Goal: Book appointment/travel/reservation

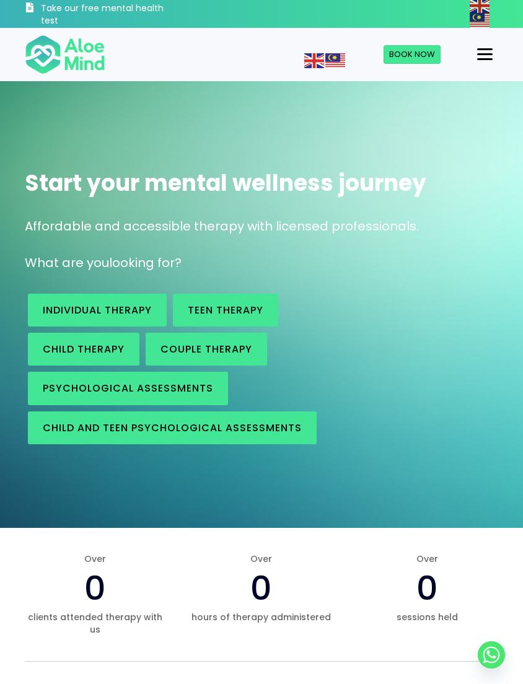
click at [128, 305] on span "Individual therapy" at bounding box center [97, 310] width 109 height 14
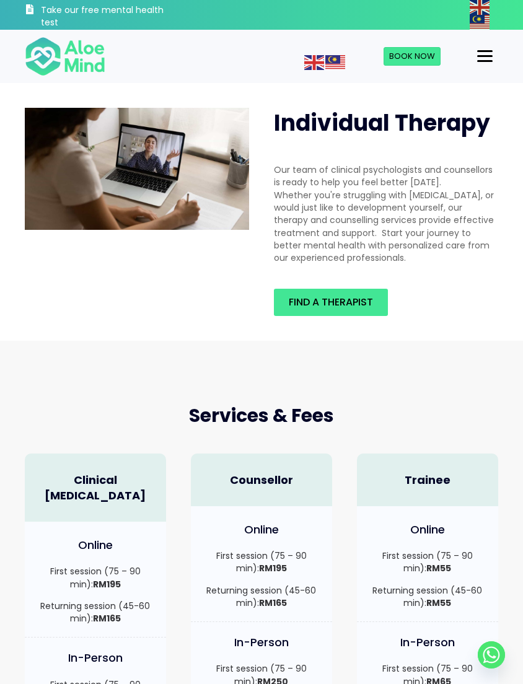
click at [376, 293] on link "Find a therapist" at bounding box center [331, 302] width 114 height 27
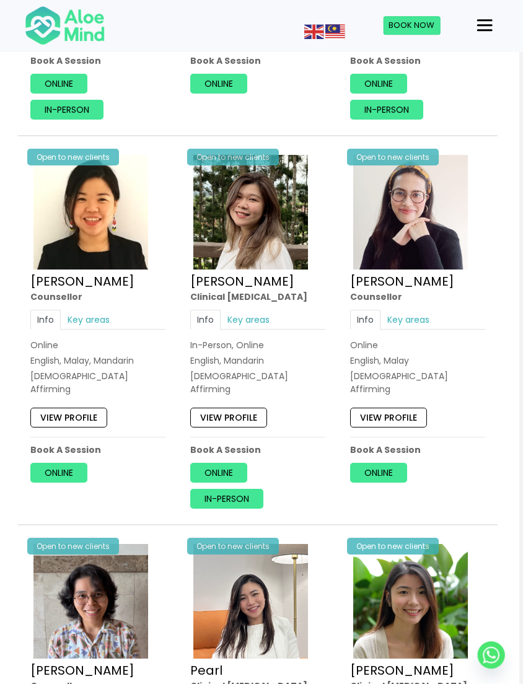
scroll to position [1798, 4]
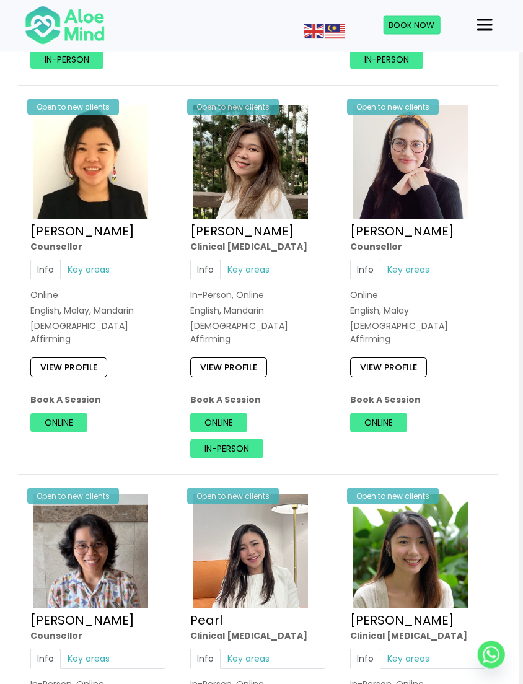
click at [403, 358] on link "View profile" at bounding box center [388, 368] width 77 height 20
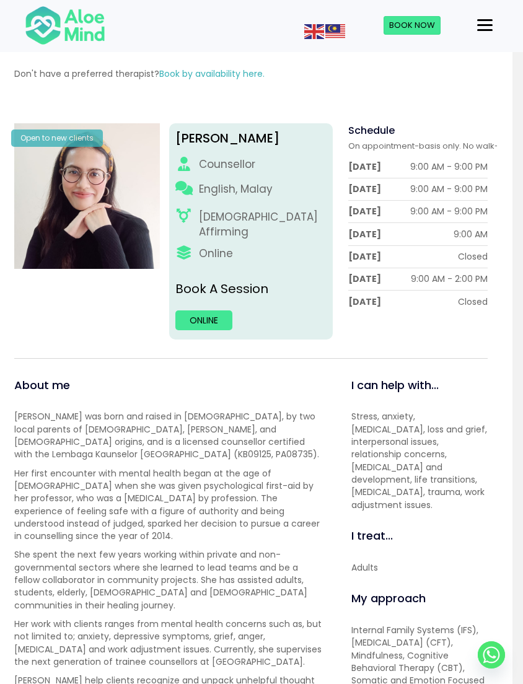
scroll to position [0, 10]
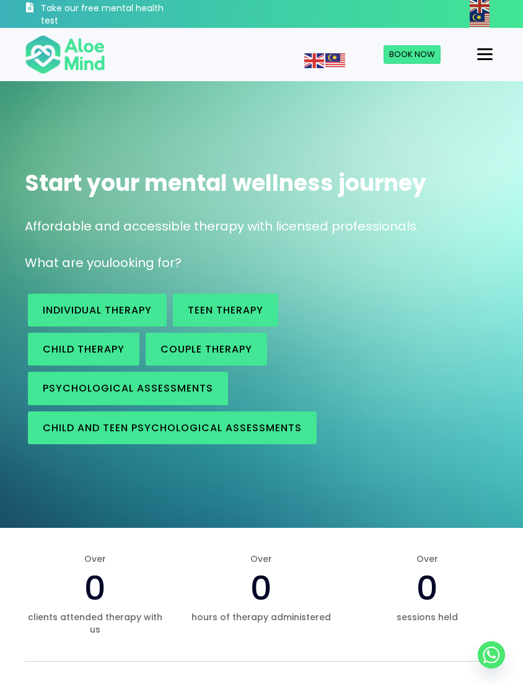
click at [132, 304] on span "Individual therapy" at bounding box center [97, 310] width 109 height 14
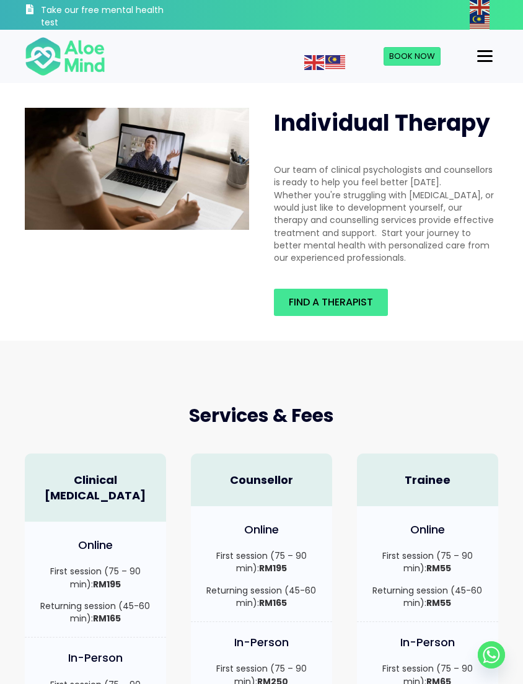
click at [374, 292] on link "Find a therapist" at bounding box center [331, 302] width 114 height 27
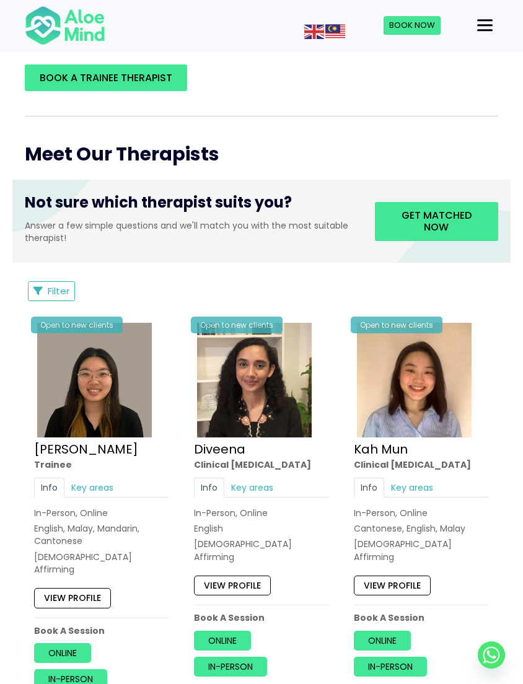
click at [61, 298] on span "Filter" at bounding box center [59, 291] width 22 height 13
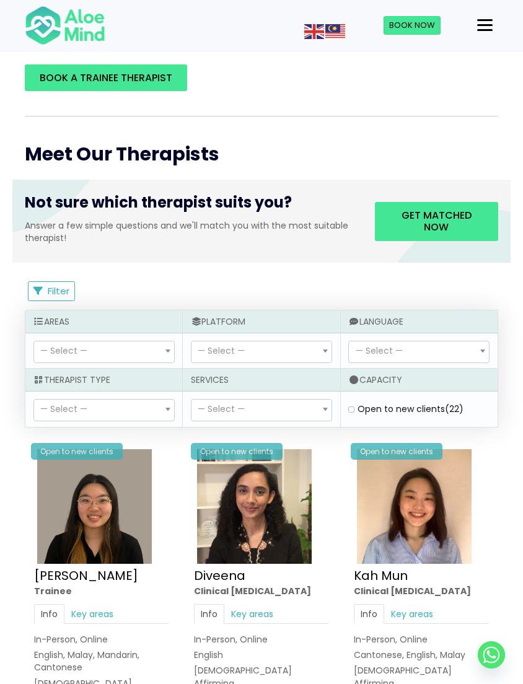
click at [138, 359] on span "— Select —" at bounding box center [104, 352] width 140 height 21
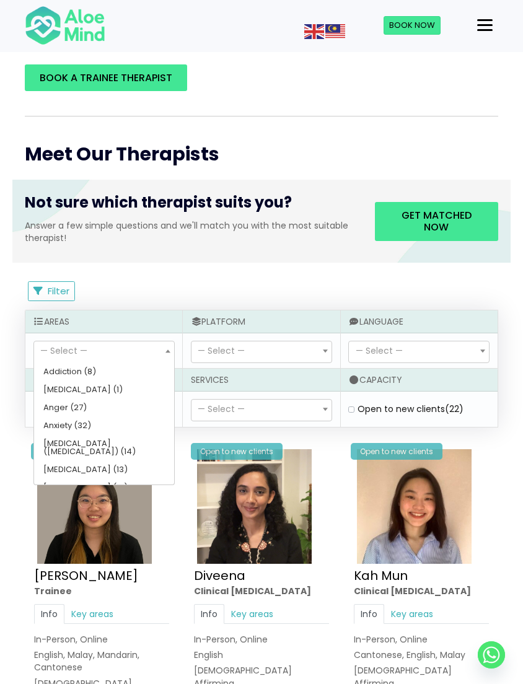
scroll to position [33, 0]
select select "49"
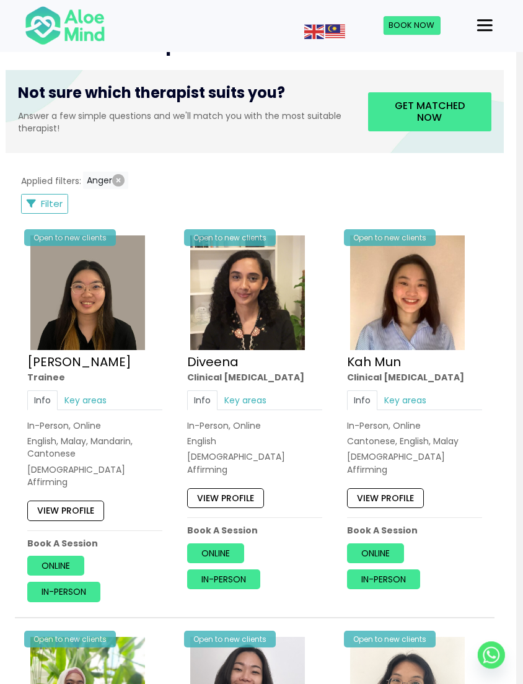
scroll to position [479, 7]
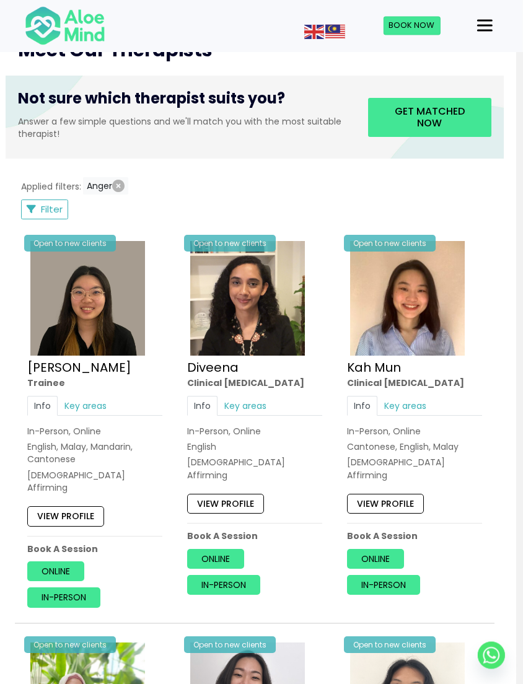
click at [62, 216] on span "Filter" at bounding box center [52, 209] width 22 height 13
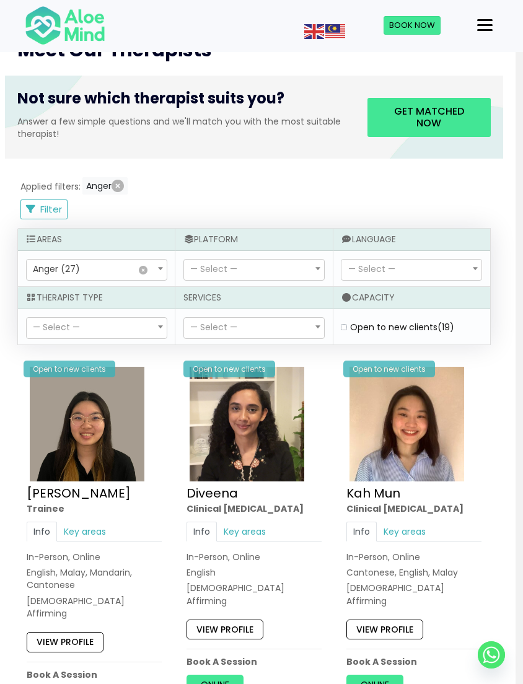
click at [128, 278] on span "× Anger (27)" at bounding box center [97, 270] width 140 height 21
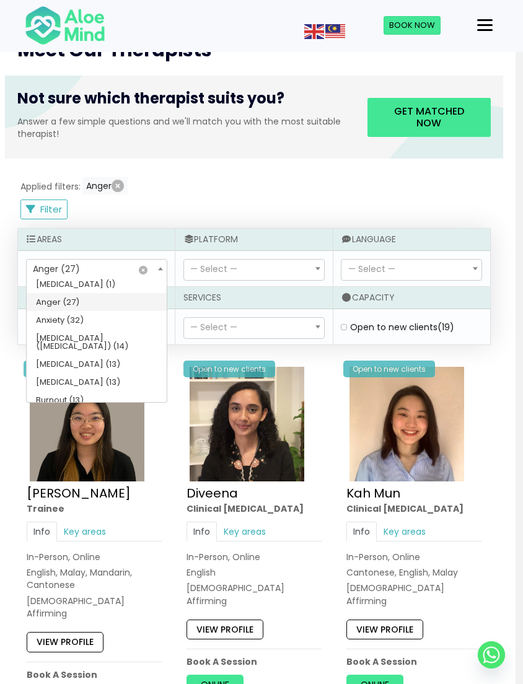
scroll to position [65, 0]
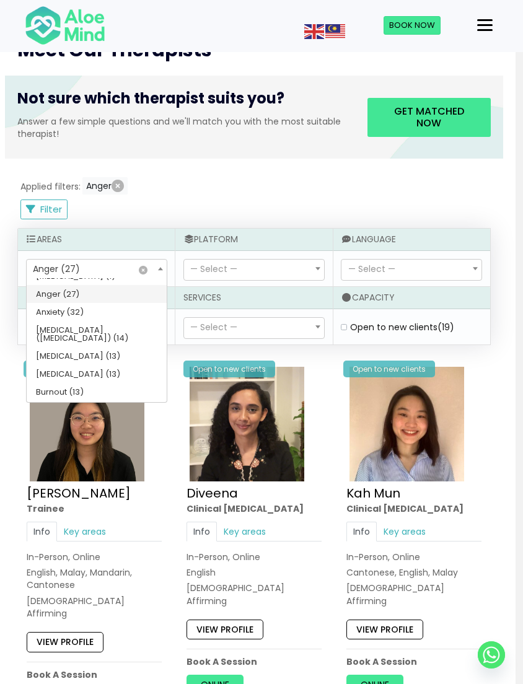
click at [144, 273] on span "× Anger (27)" at bounding box center [97, 270] width 140 height 21
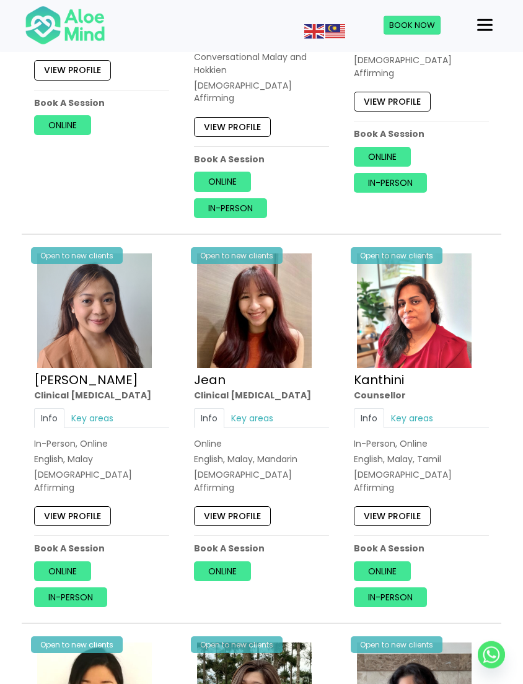
scroll to position [1415, 0]
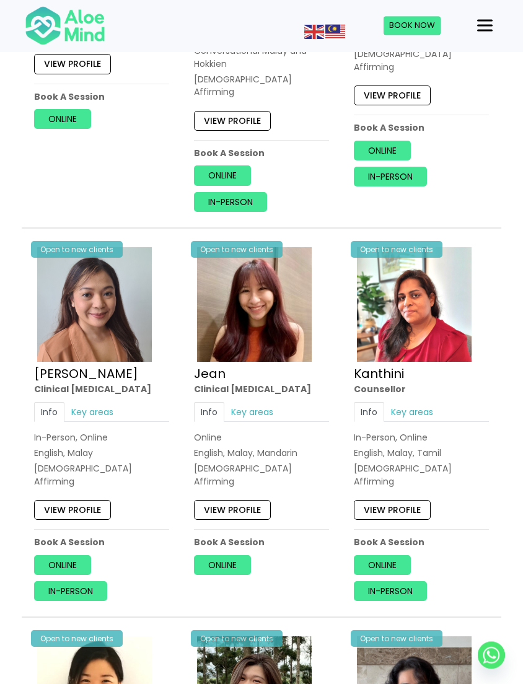
click at [94, 500] on link "View profile" at bounding box center [72, 510] width 77 height 20
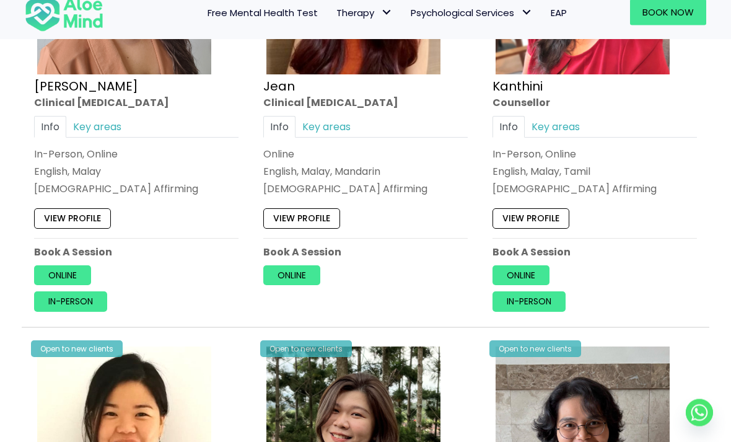
scroll to position [1873, 0]
click at [320, 118] on link "Key areas" at bounding box center [327, 126] width 62 height 22
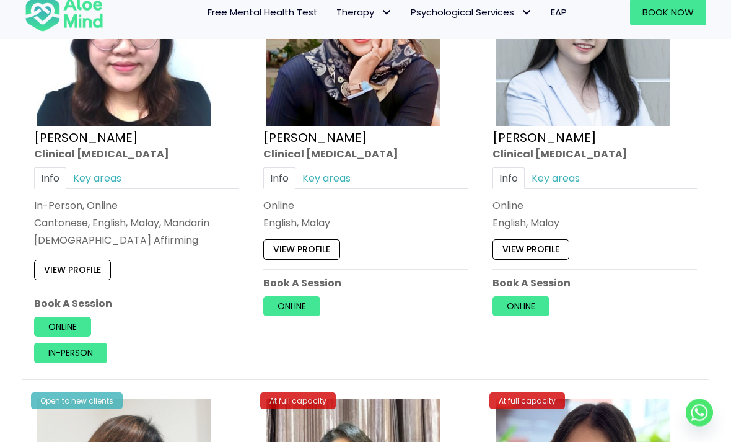
scroll to position [3161, 0]
click at [335, 167] on link "Key areas" at bounding box center [327, 178] width 62 height 22
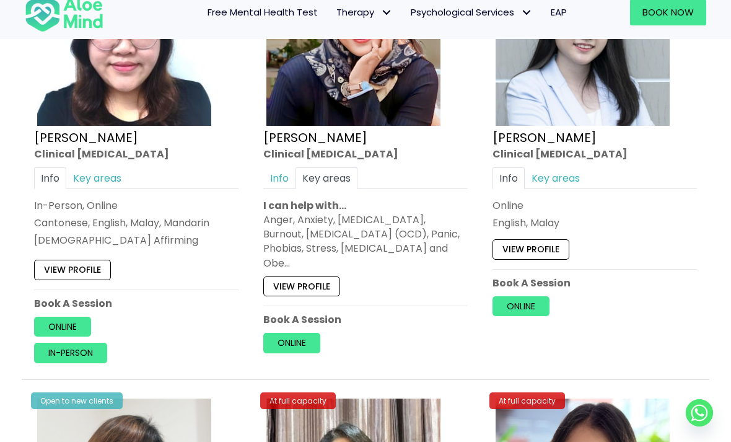
click at [310, 276] on link "View profile" at bounding box center [301, 286] width 77 height 20
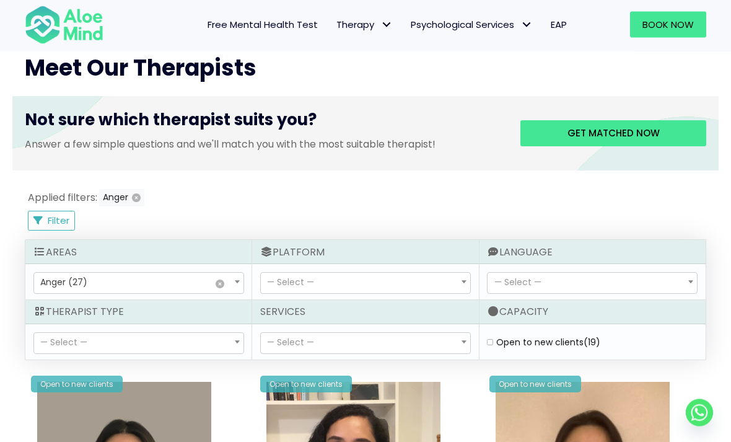
scroll to position [497, 0]
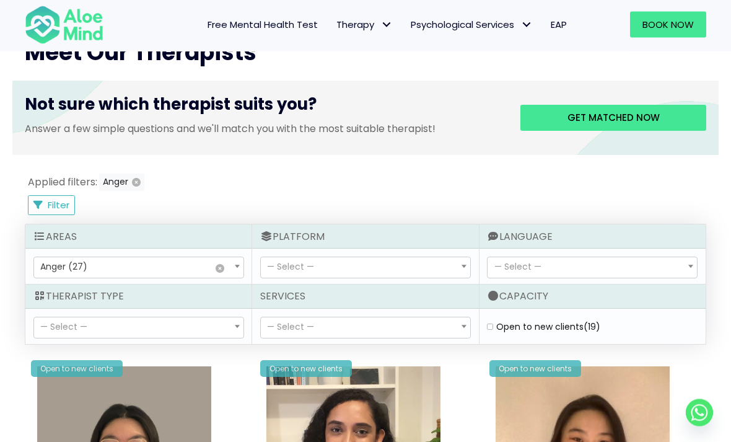
click at [136, 267] on span "× Anger (27)" at bounding box center [139, 268] width 210 height 21
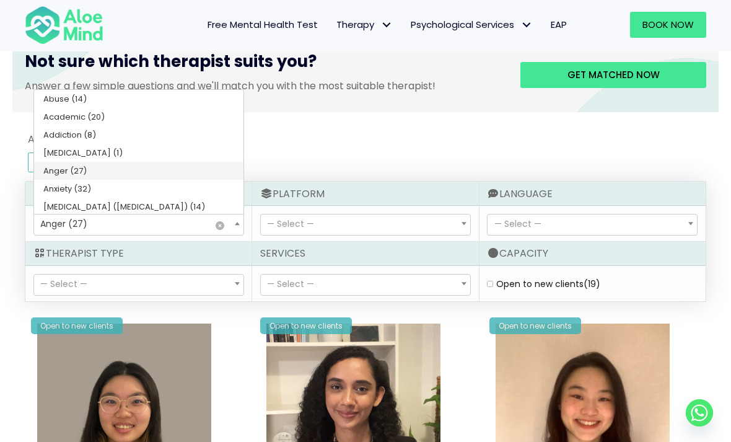
scroll to position [0, 0]
click at [368, 131] on div "Applied filters: Anger" at bounding box center [366, 140] width 682 height 19
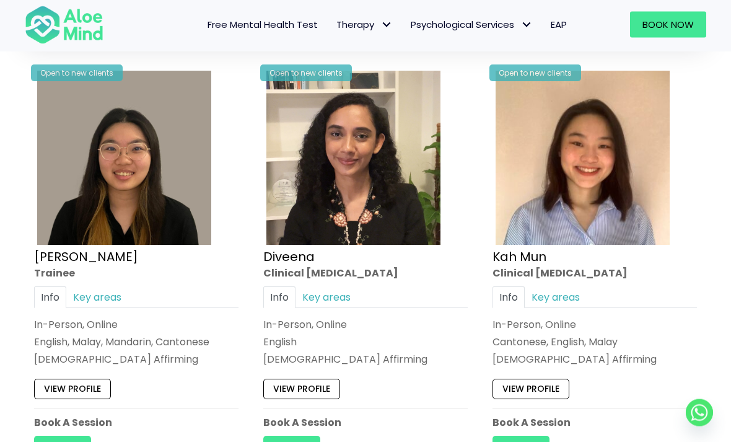
scroll to position [793, 0]
click at [523, 290] on link "Key areas" at bounding box center [556, 297] width 62 height 22
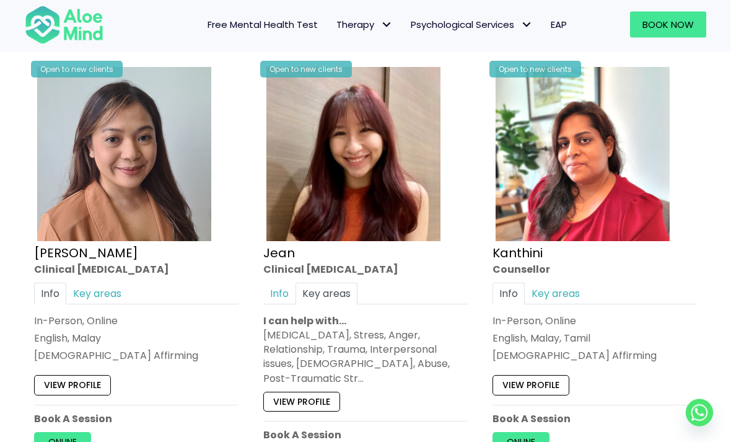
scroll to position [1707, 0]
click at [269, 286] on link "Info" at bounding box center [279, 293] width 32 height 22
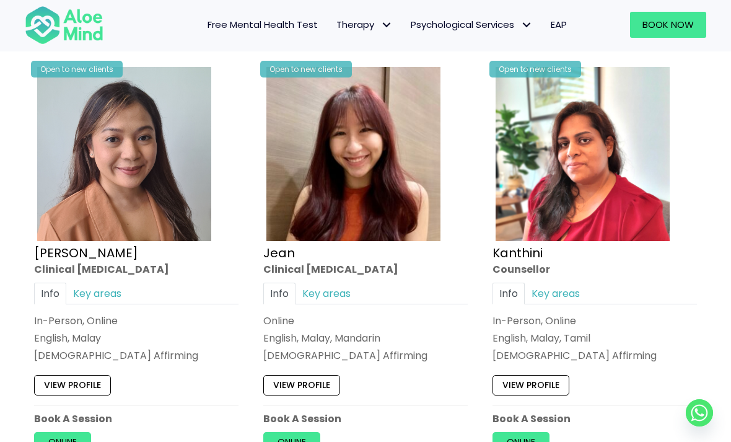
click at [319, 270] on div "Clinical [MEDICAL_DATA]" at bounding box center [365, 269] width 205 height 14
click at [323, 293] on link "Key areas" at bounding box center [327, 293] width 62 height 22
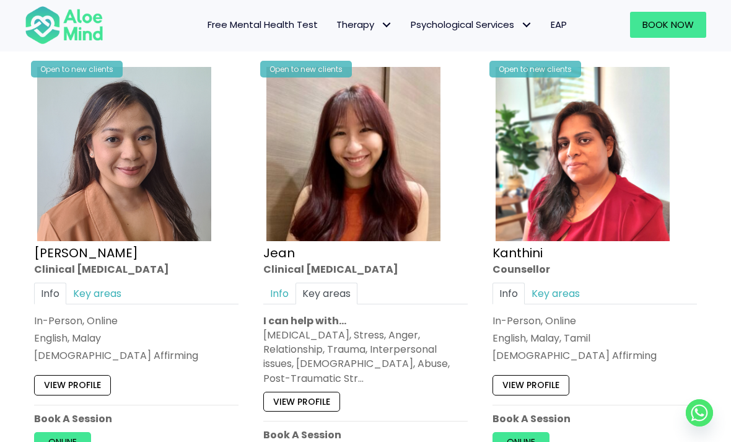
click at [292, 392] on link "View profile" at bounding box center [301, 402] width 77 height 20
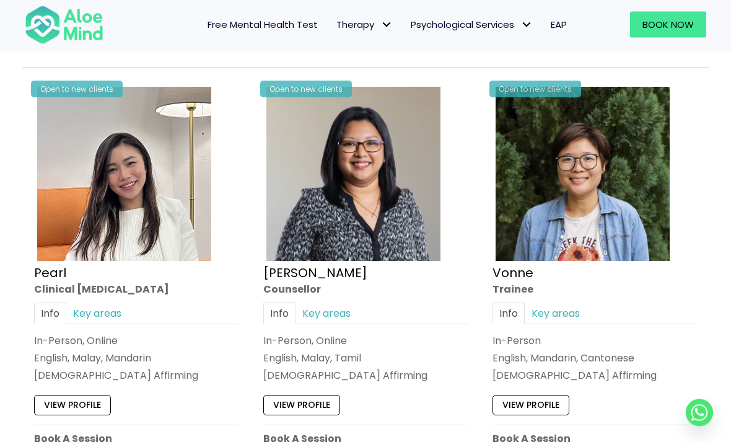
scroll to position [2580, 0]
click at [74, 395] on link "View profile" at bounding box center [72, 405] width 77 height 20
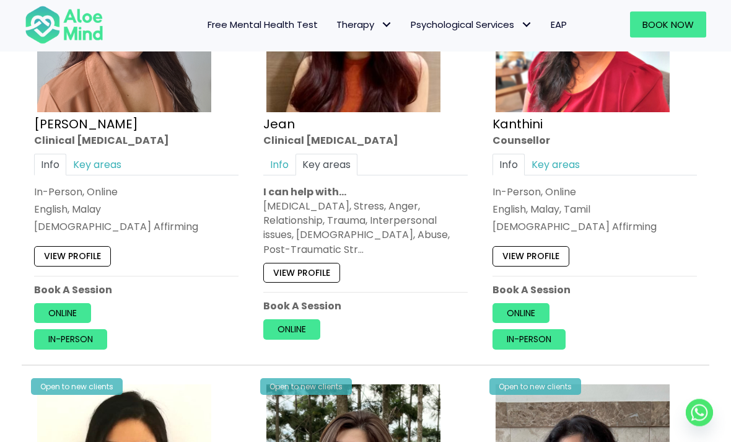
scroll to position [1836, 0]
click at [63, 246] on link "View profile" at bounding box center [72, 256] width 77 height 20
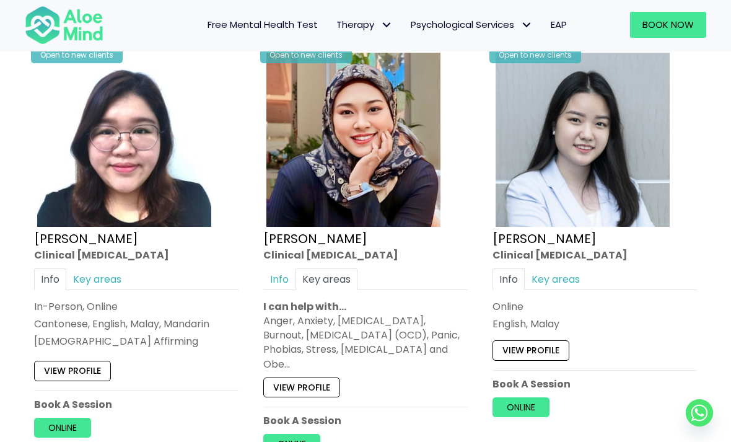
scroll to position [3061, 0]
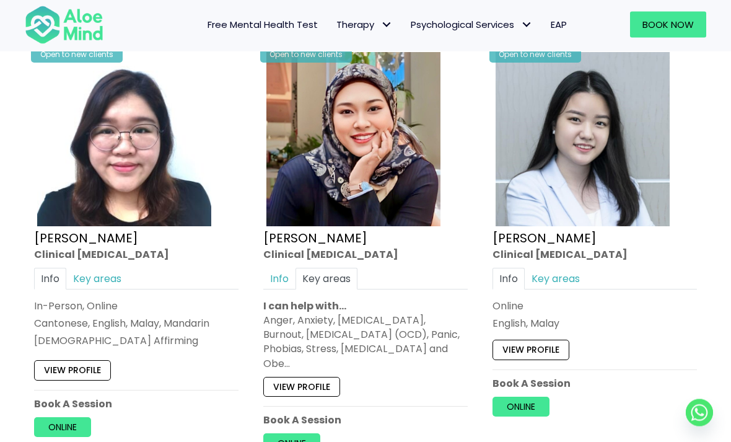
click at [321, 377] on link "View profile" at bounding box center [301, 387] width 77 height 20
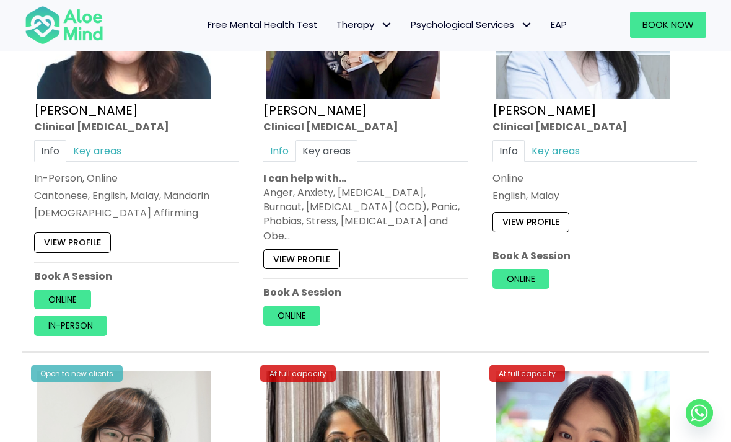
scroll to position [3190, 0]
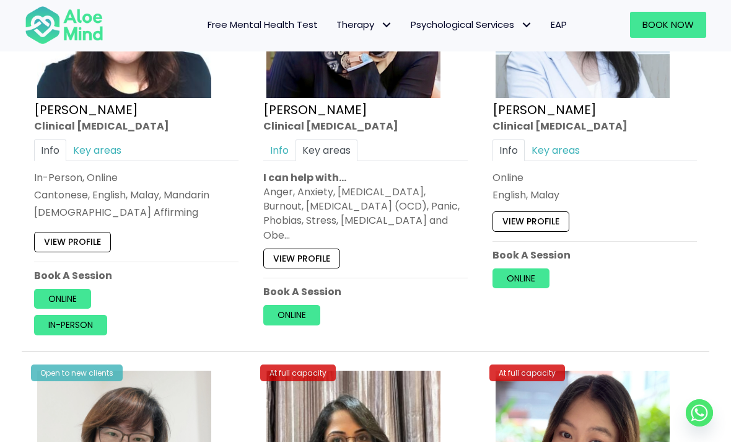
click at [523, 139] on link "Key areas" at bounding box center [556, 150] width 62 height 22
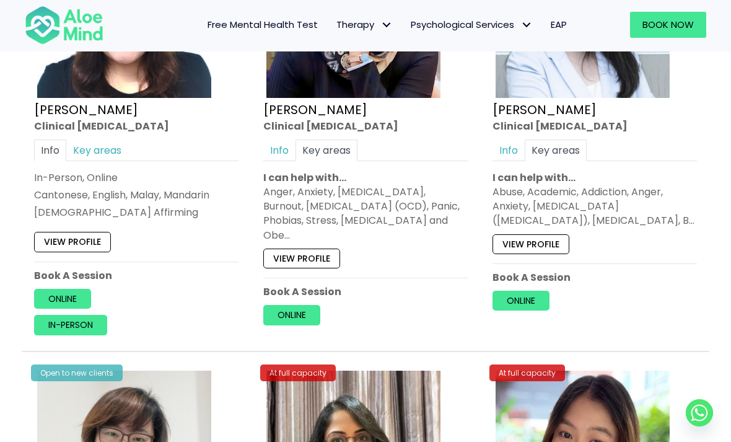
click at [523, 239] on link "View profile" at bounding box center [531, 244] width 77 height 20
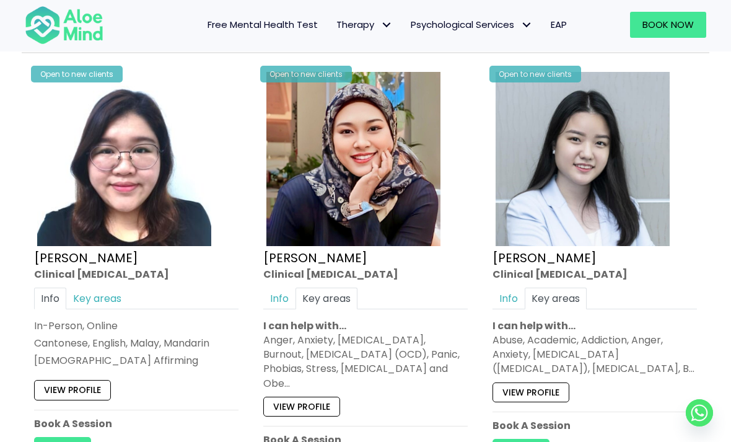
scroll to position [3040, 0]
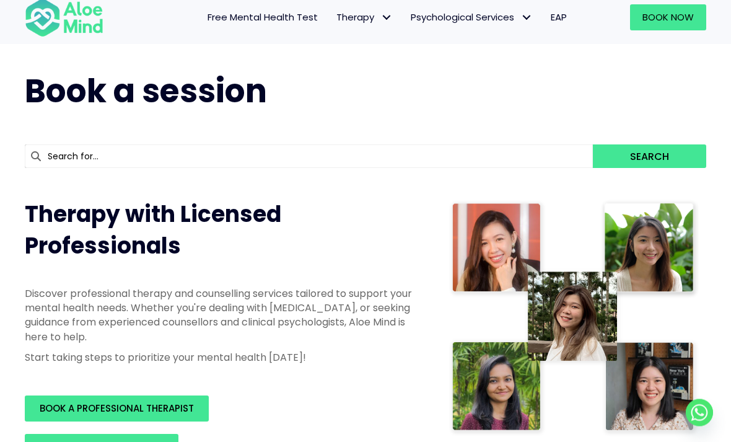
scroll to position [26, 0]
click at [518, 20] on span "Psychological Services: submenu" at bounding box center [527, 18] width 18 height 18
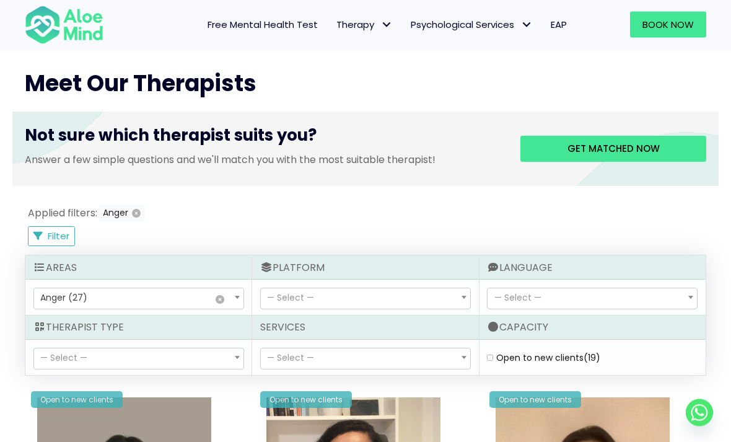
scroll to position [464, 0]
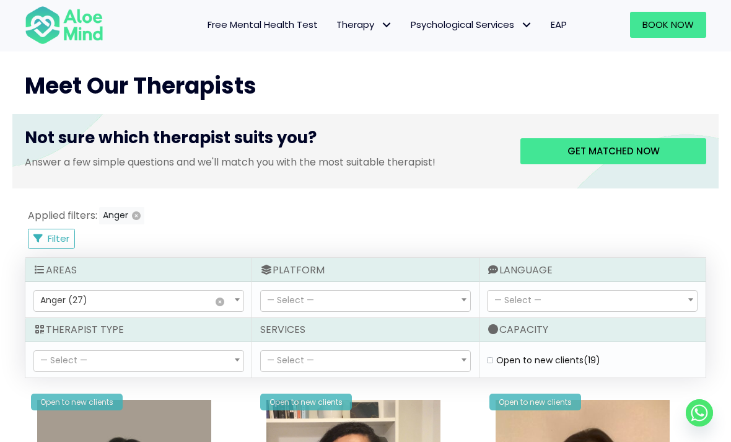
click at [135, 207] on button "Anger" at bounding box center [121, 215] width 45 height 17
select select
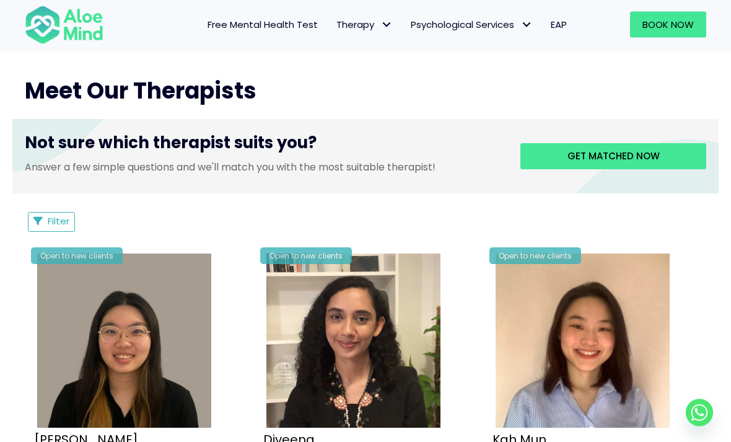
scroll to position [460, 0]
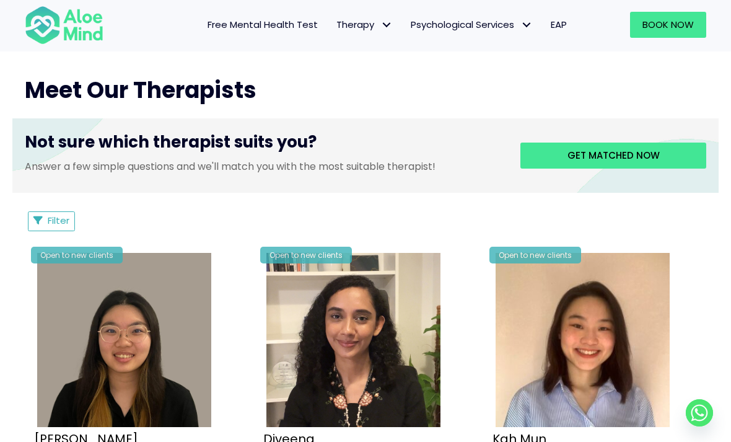
click at [70, 222] on button "Filter" at bounding box center [51, 221] width 47 height 20
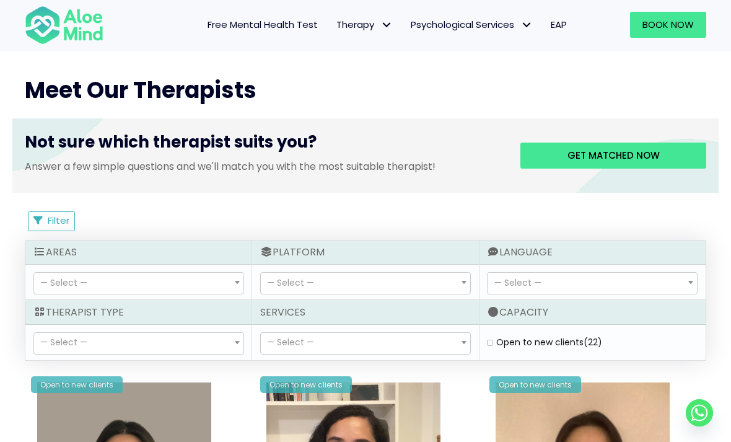
click at [108, 283] on span "— Select —" at bounding box center [139, 283] width 210 height 21
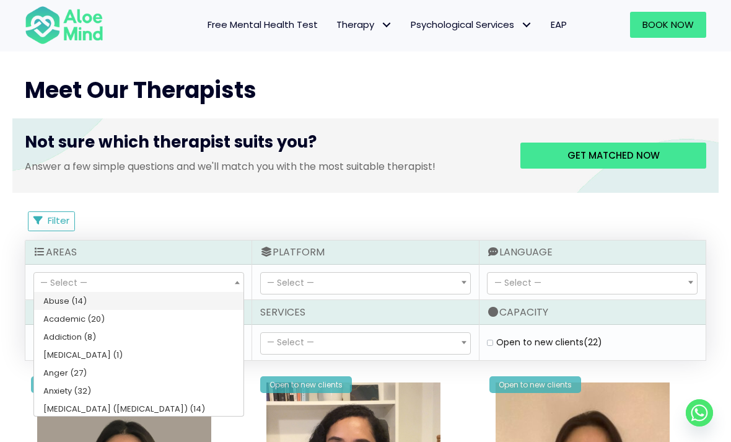
select select "49"
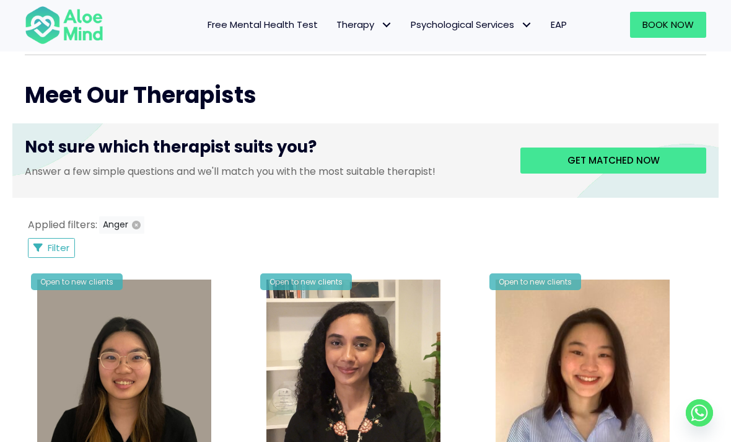
scroll to position [456, 0]
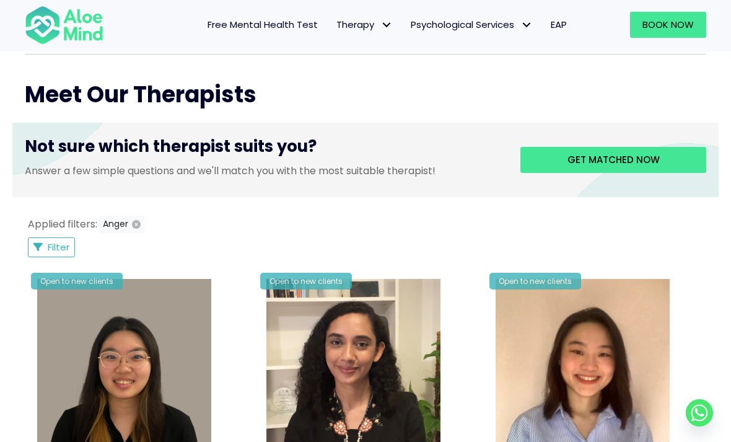
click at [69, 249] on span "Filter" at bounding box center [59, 247] width 22 height 13
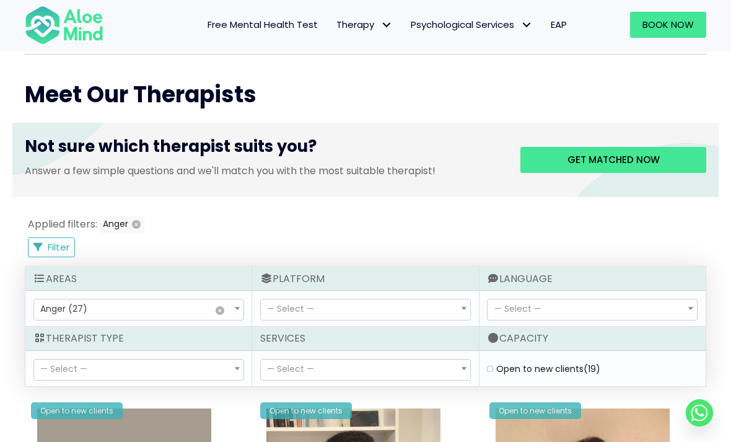
click at [112, 337] on div "Therapist Type" at bounding box center [138, 339] width 226 height 24
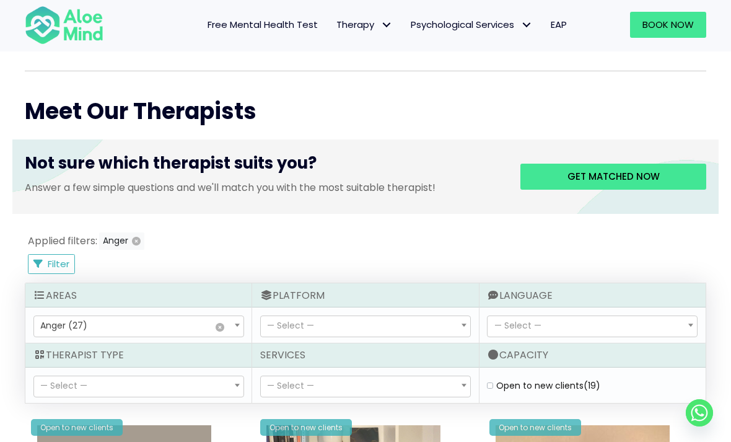
scroll to position [438, 0]
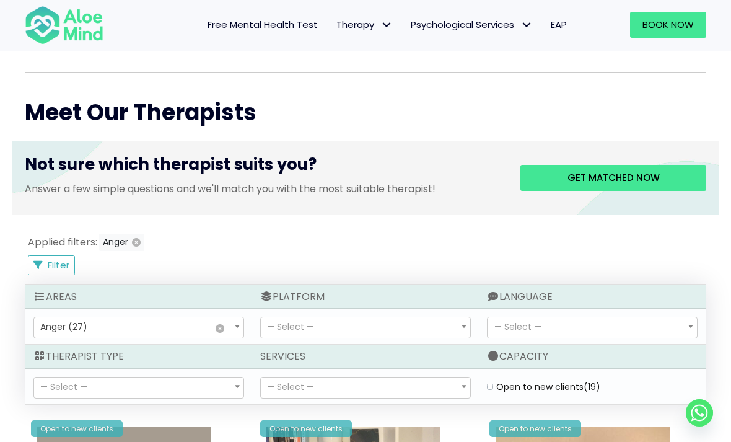
click at [175, 326] on span "× Anger (27)" at bounding box center [139, 327] width 210 height 21
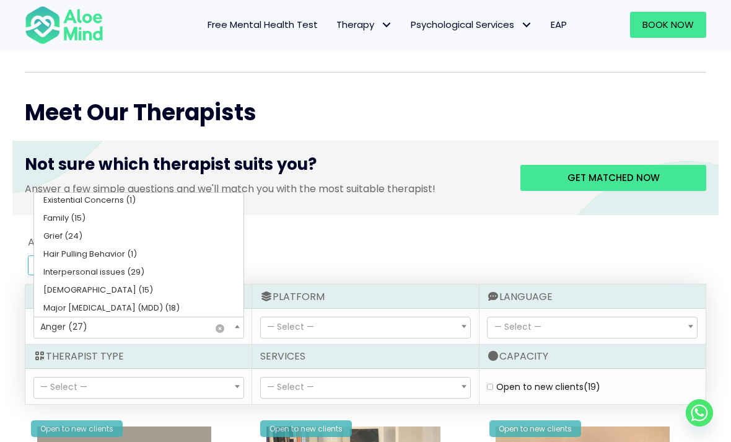
scroll to position [306, 0]
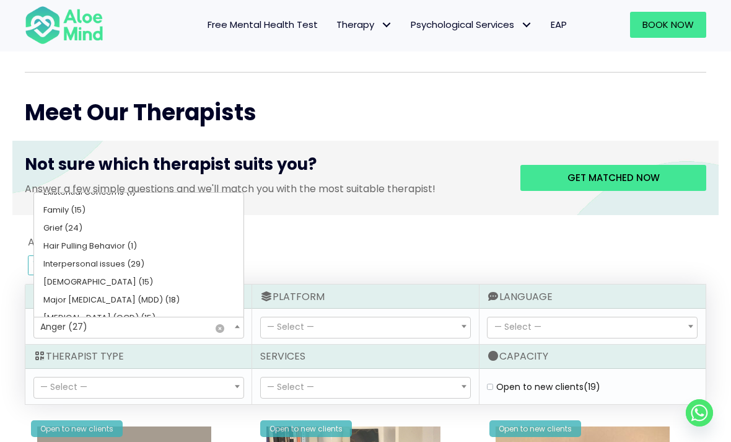
select select "55"
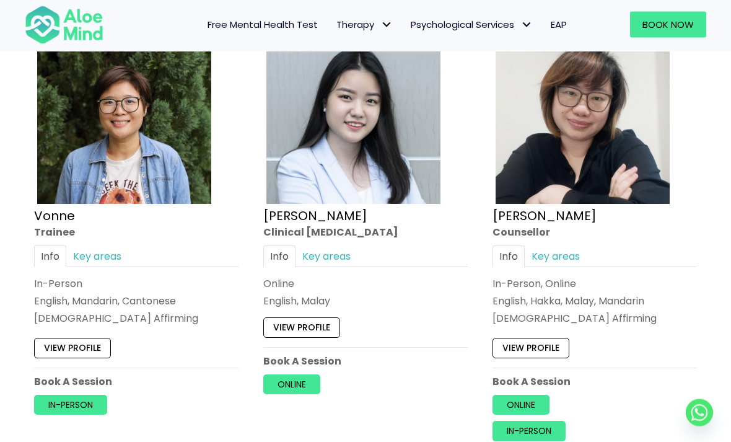
scroll to position [2505, 0]
click at [340, 247] on link "Key areas" at bounding box center [327, 256] width 62 height 22
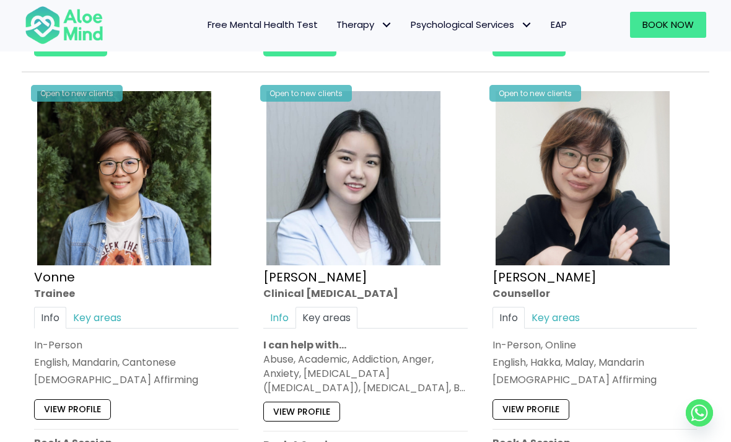
scroll to position [2477, 0]
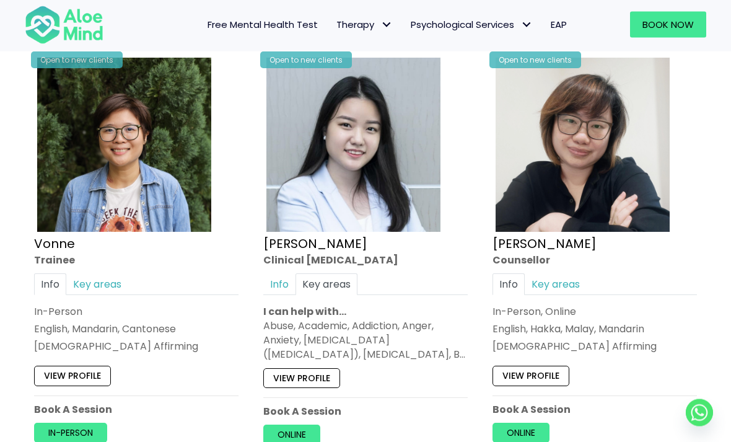
click at [331, 369] on link "View profile" at bounding box center [301, 379] width 77 height 20
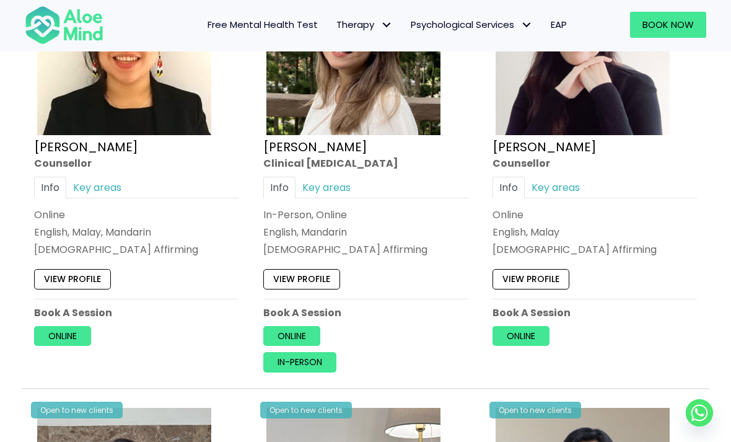
scroll to position [1676, 0]
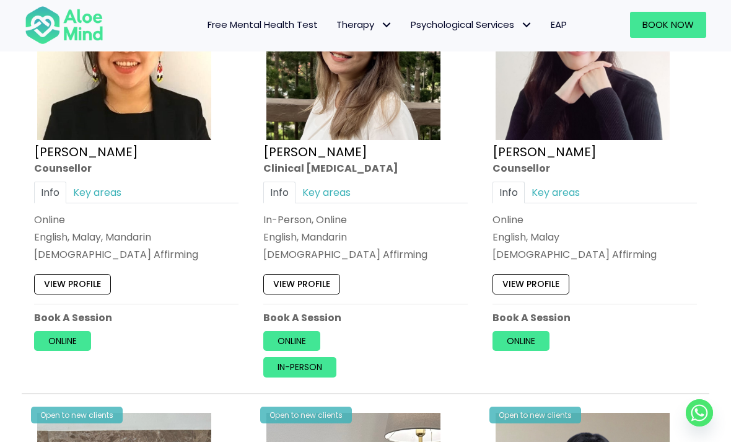
click at [523, 277] on link "View profile" at bounding box center [531, 285] width 77 height 20
click at [523, 336] on link "Online" at bounding box center [521, 341] width 57 height 20
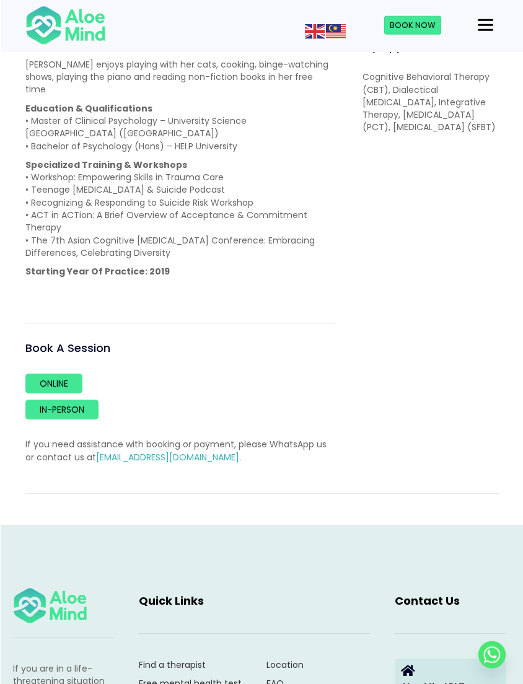
scroll to position [748, 0]
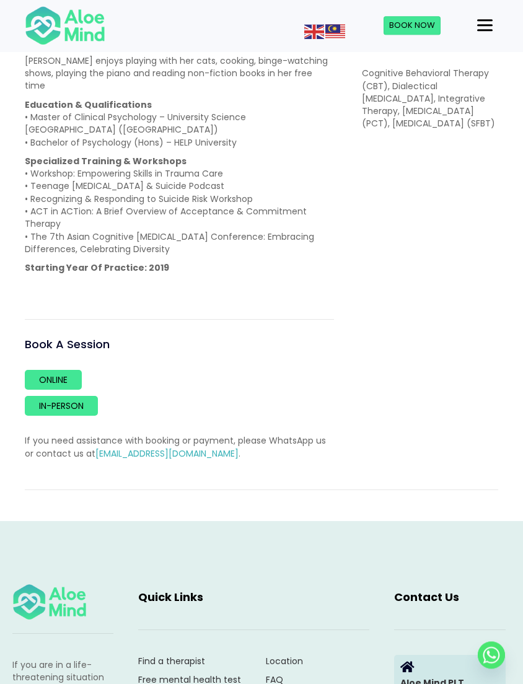
click at [73, 370] on link "Online" at bounding box center [53, 380] width 57 height 20
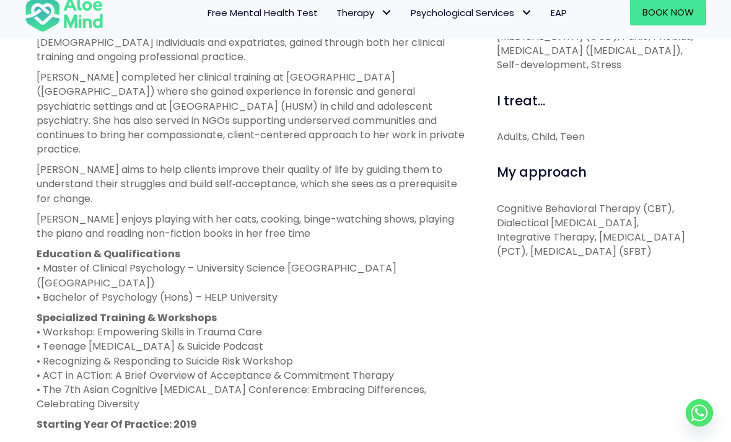
scroll to position [575, 0]
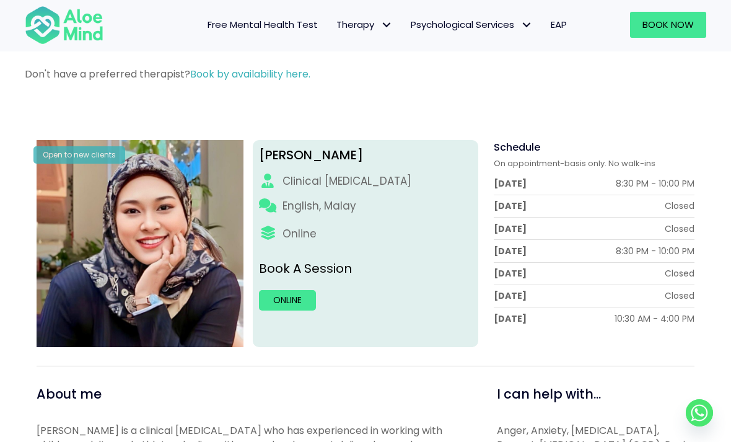
scroll to position [56, 0]
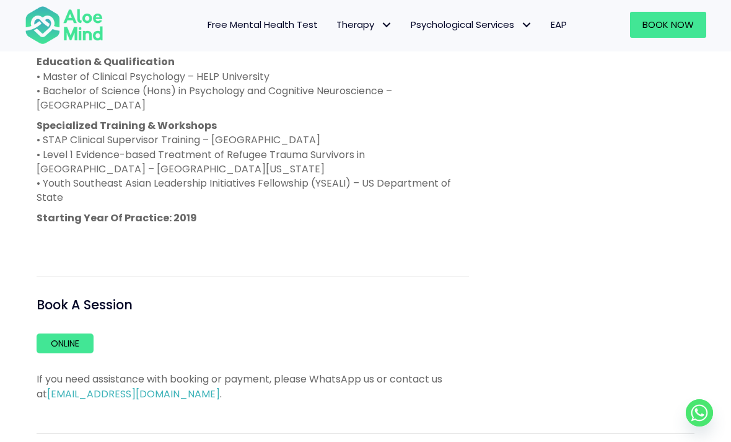
scroll to position [844, 0]
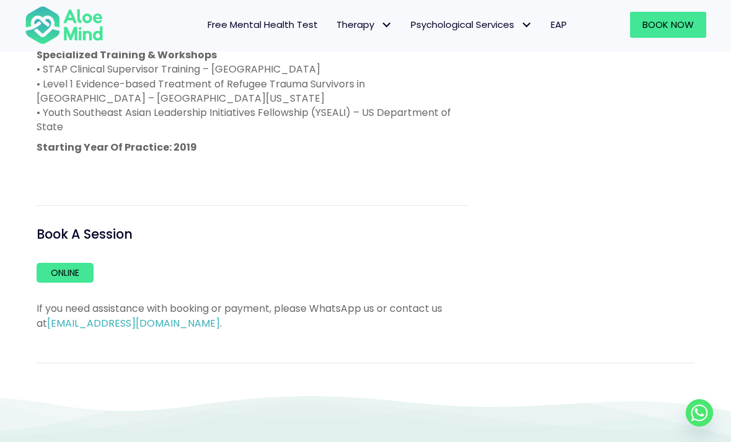
click at [68, 263] on link "Online" at bounding box center [65, 273] width 57 height 20
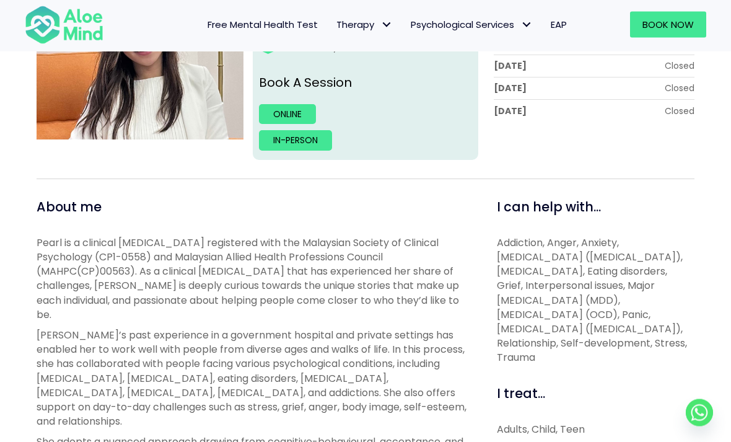
scroll to position [281, 0]
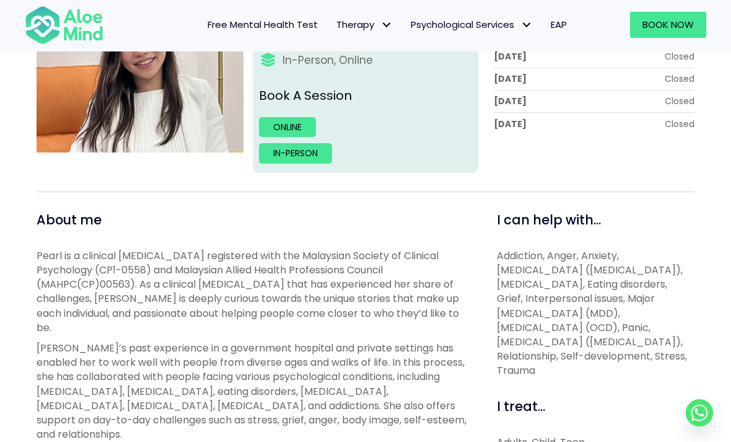
click at [283, 123] on link "Online" at bounding box center [287, 127] width 57 height 20
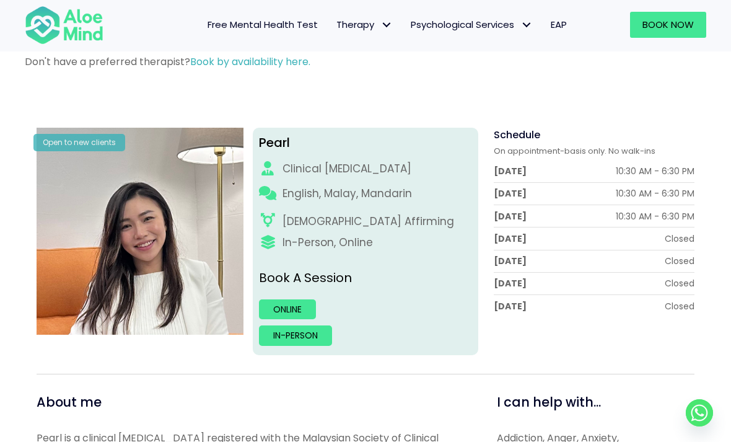
scroll to position [100, 0]
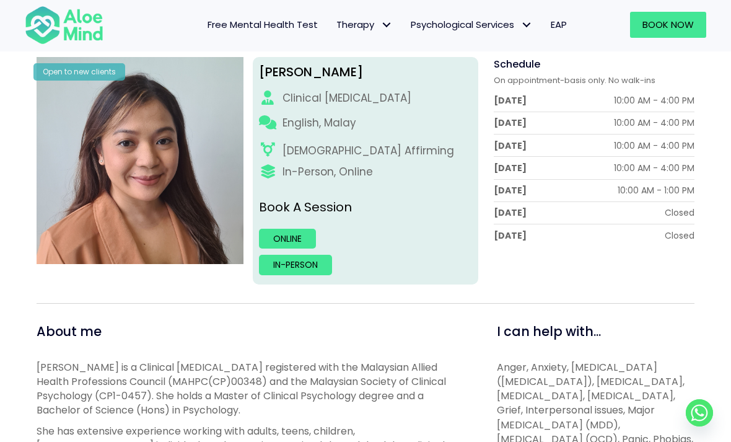
scroll to position [167, 0]
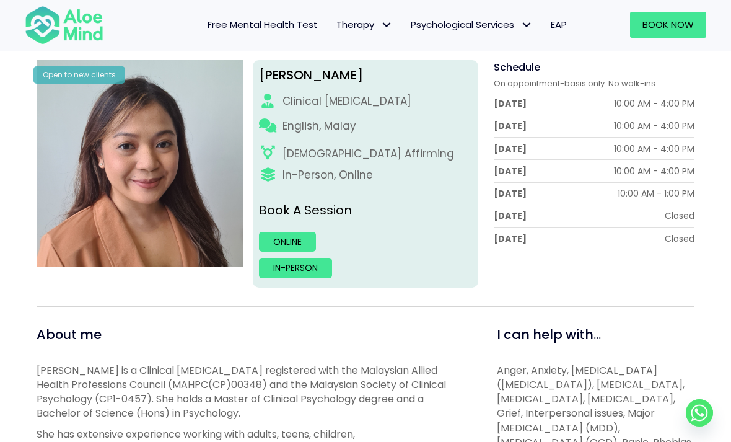
click at [295, 237] on link "Online" at bounding box center [287, 242] width 57 height 20
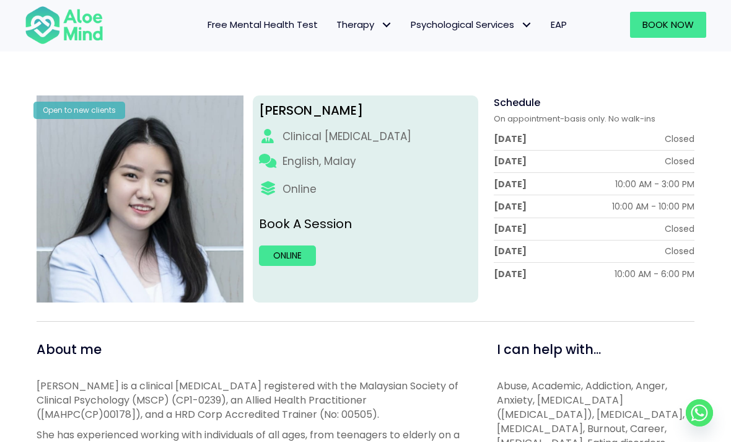
scroll to position [132, 0]
click at [693, 20] on span "Book Now" at bounding box center [668, 24] width 51 height 13
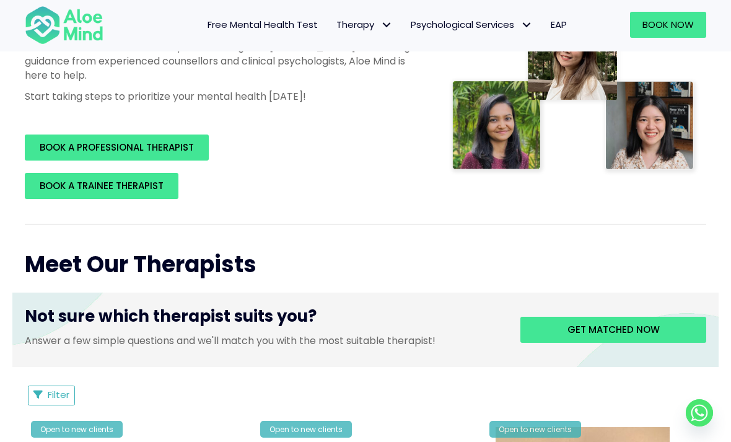
scroll to position [280, 0]
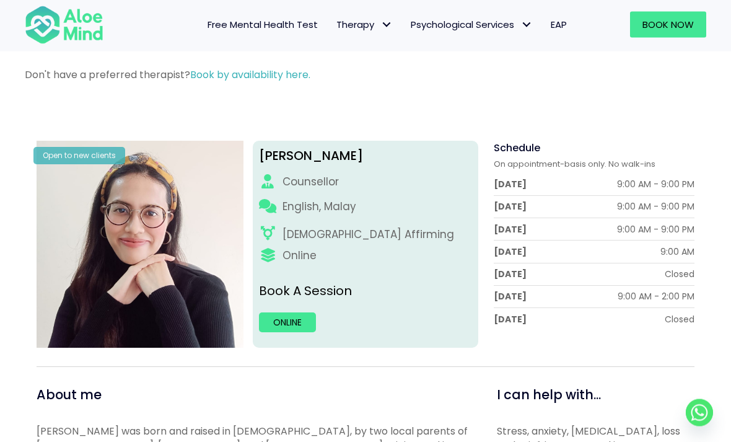
scroll to position [83, 0]
